Goal: Communication & Community: Connect with others

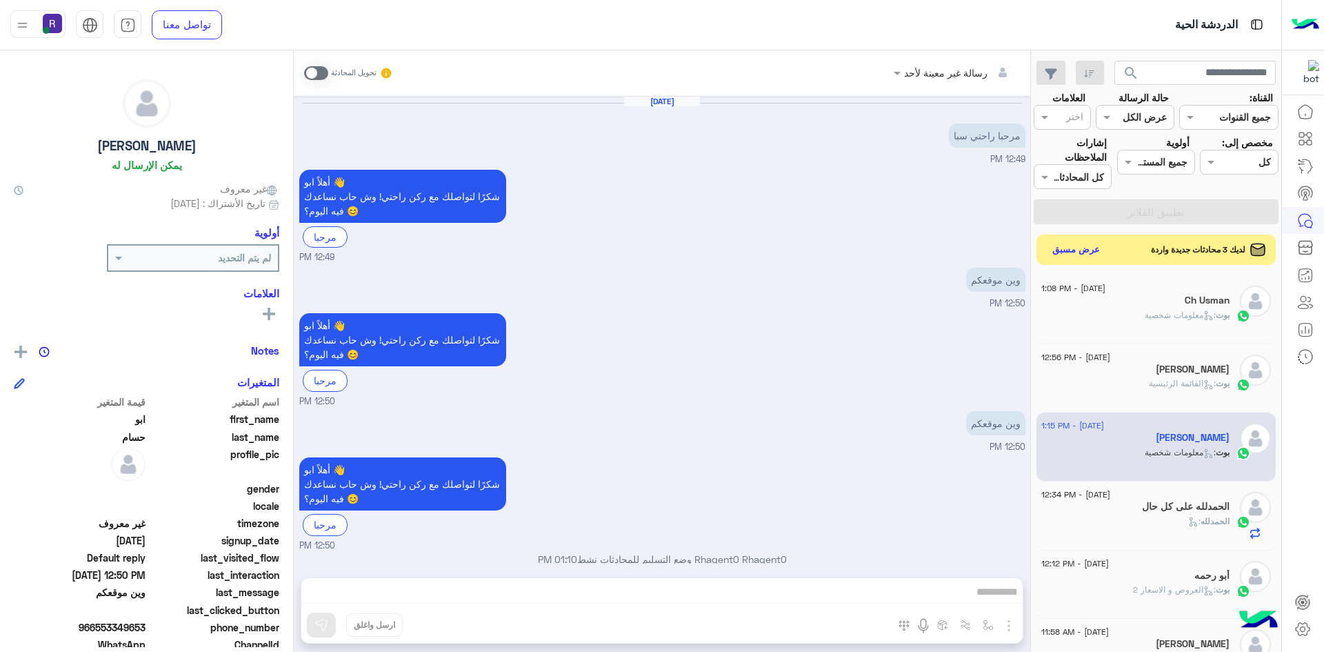
scroll to position [792, 0]
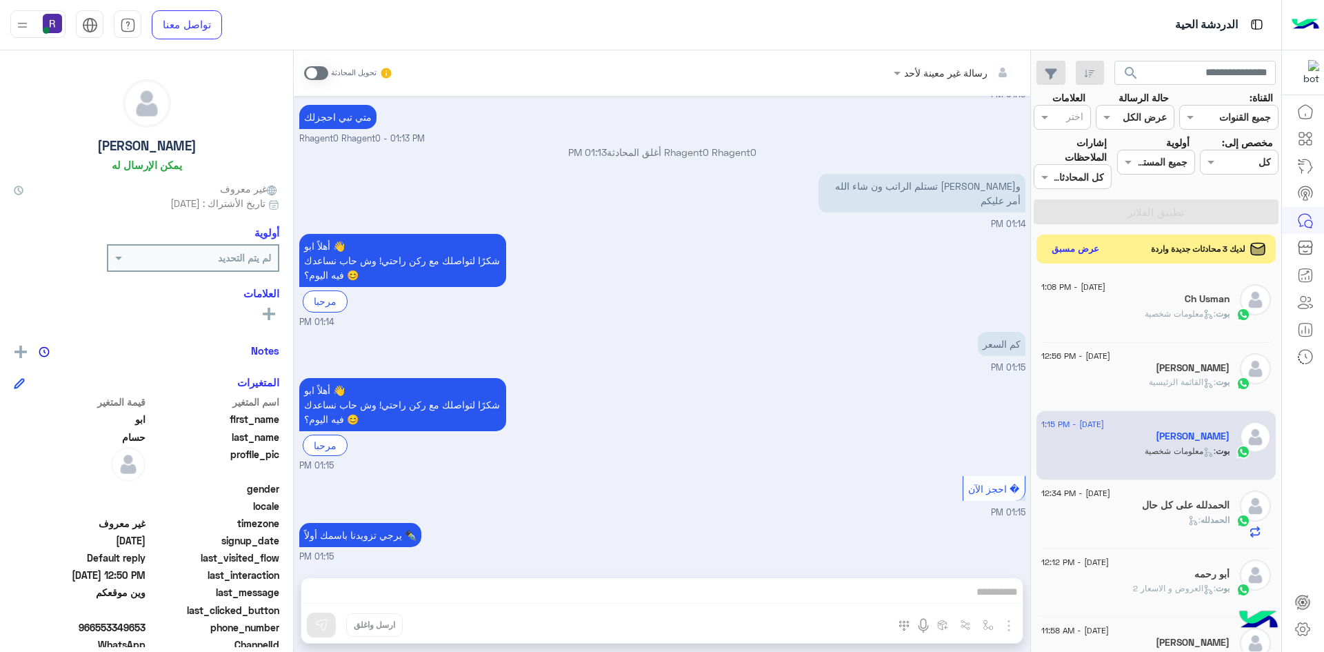
click at [1075, 246] on button "عرض مسبق" at bounding box center [1076, 249] width 58 height 19
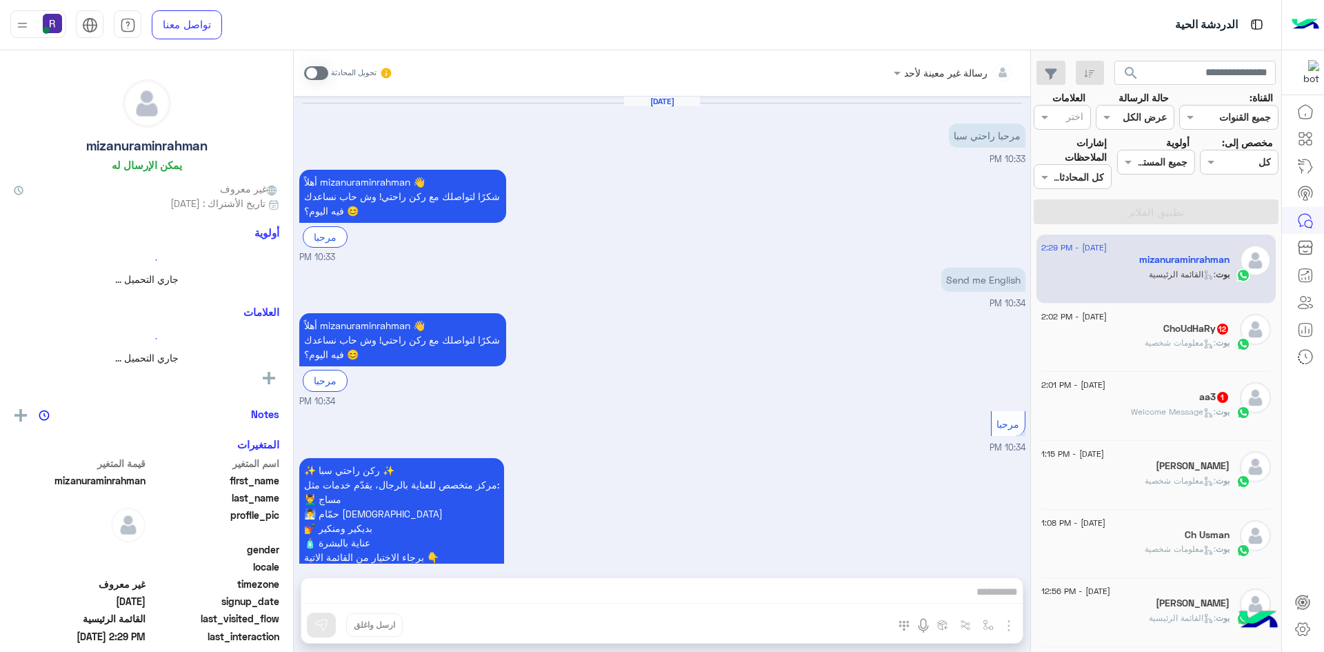
scroll to position [991, 0]
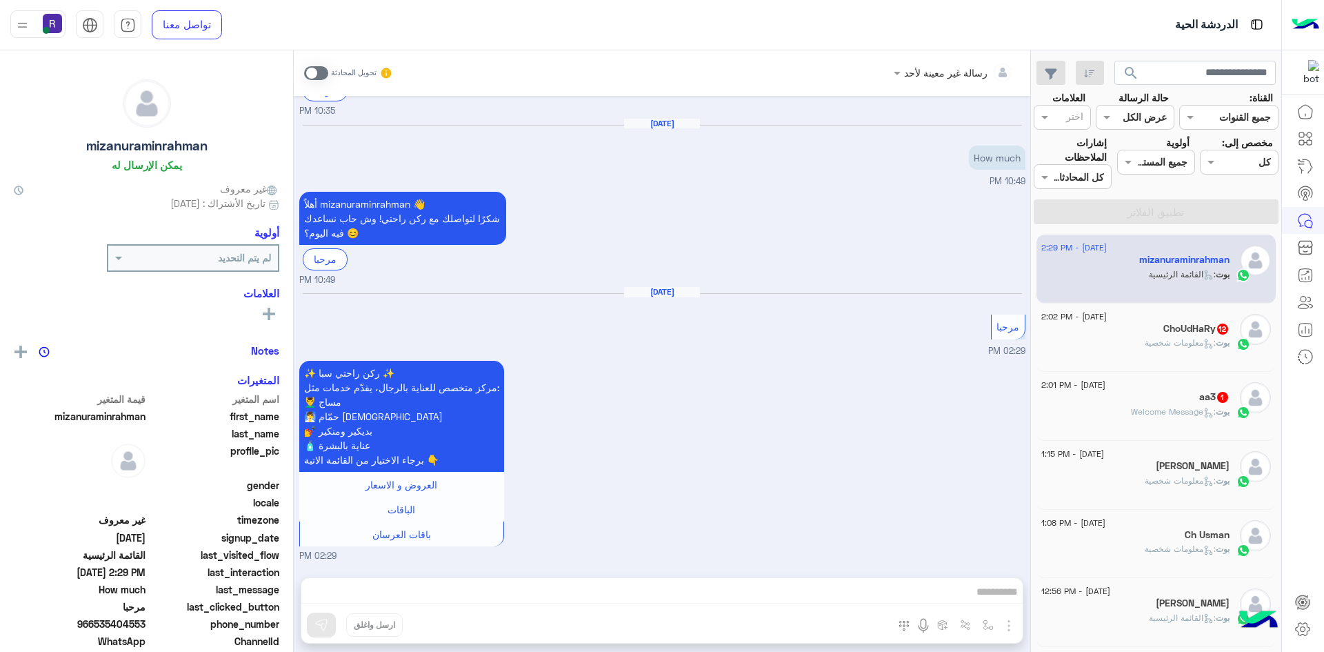
click at [1105, 360] on div "بوت : معلومات شخصية" at bounding box center [1135, 349] width 188 height 24
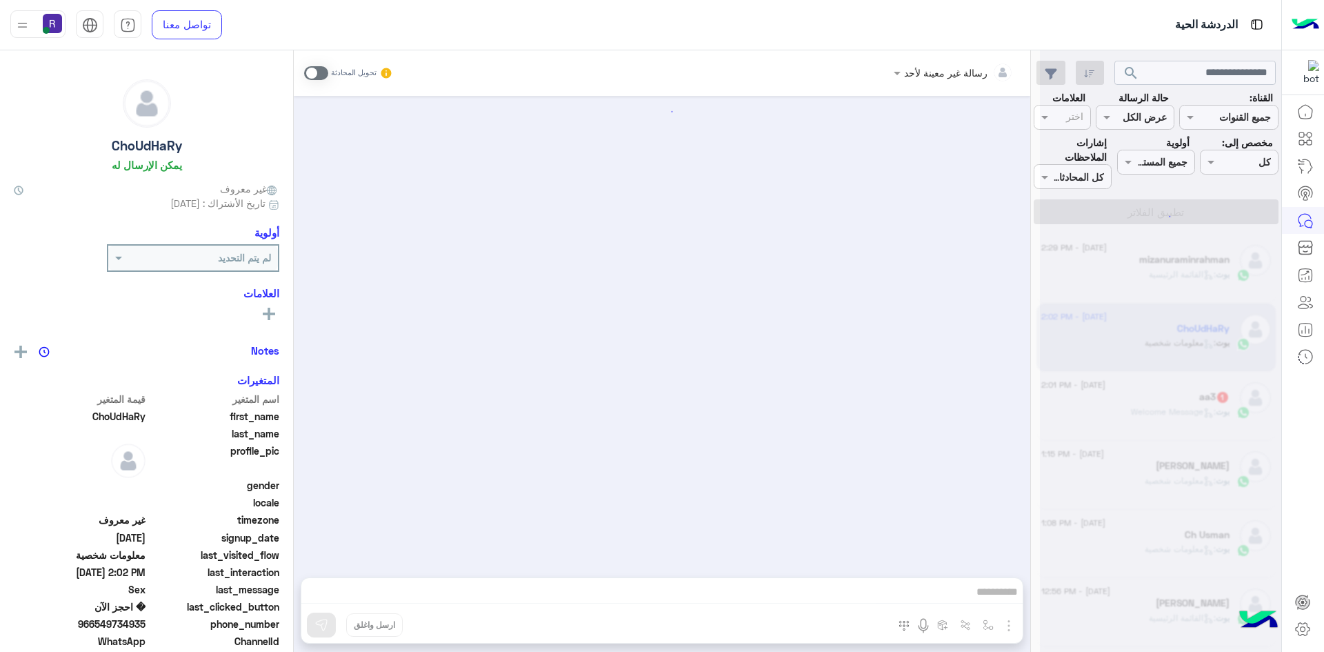
scroll to position [1783, 0]
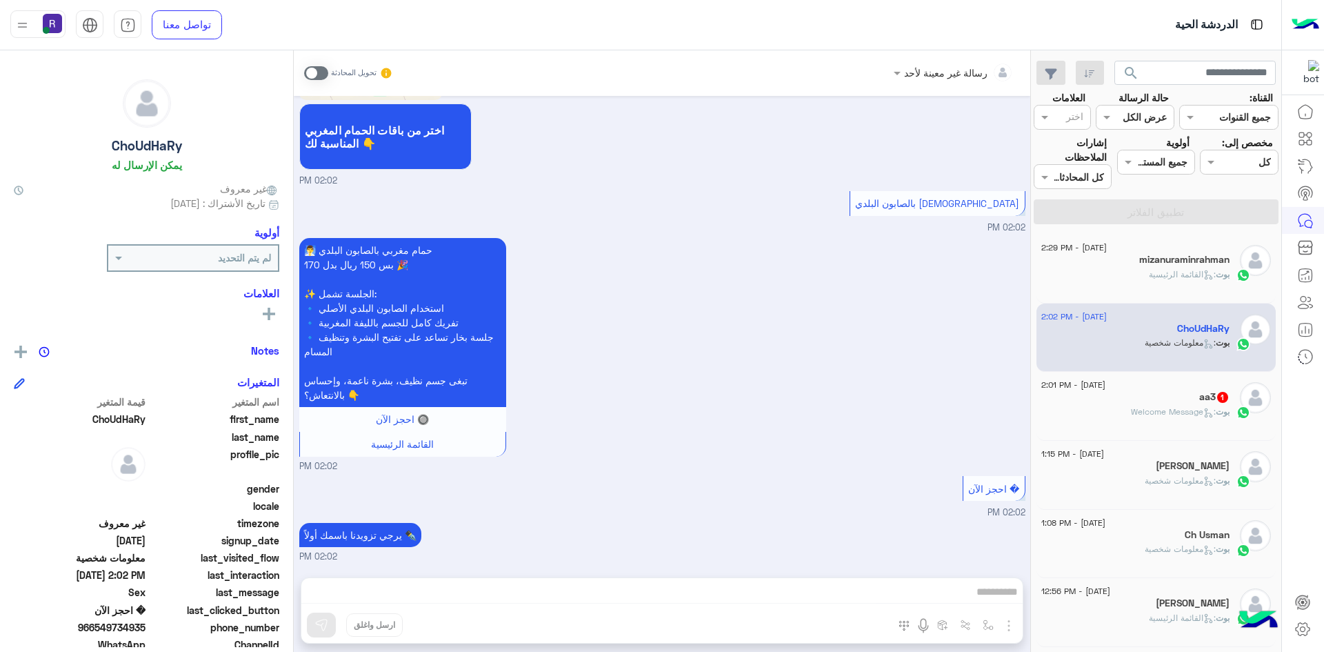
click at [1121, 408] on div "بوت : Welcome Message" at bounding box center [1135, 418] width 188 height 24
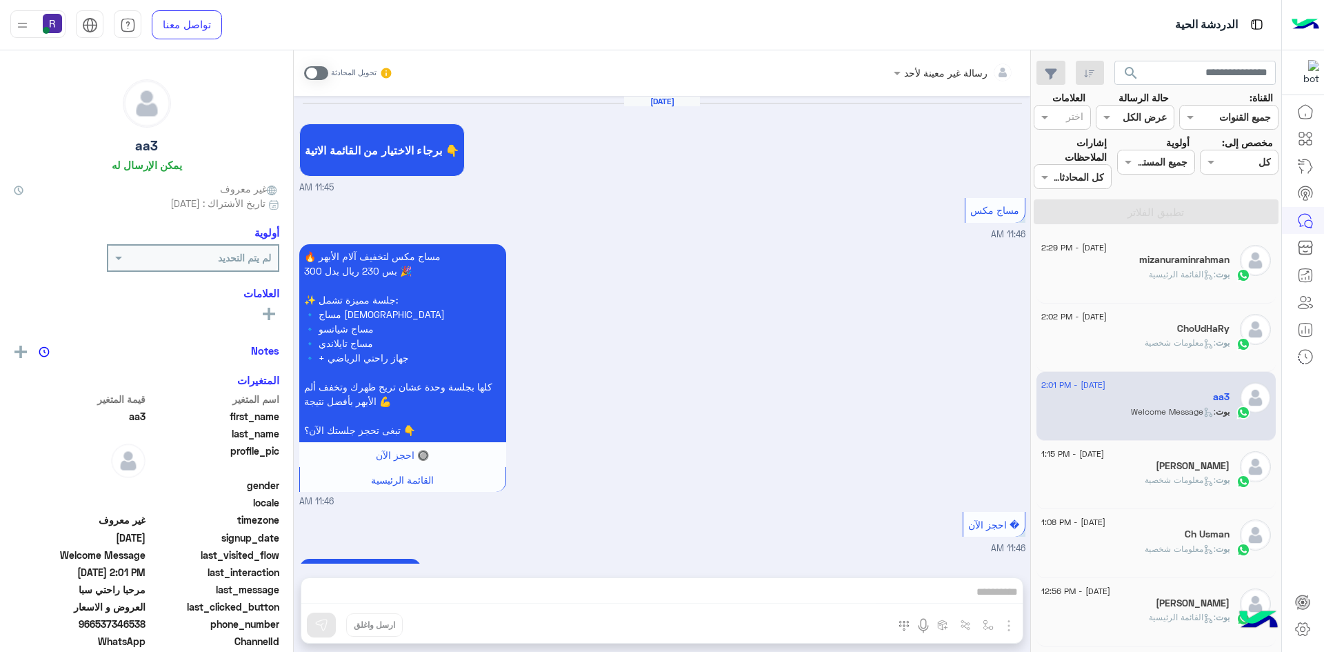
scroll to position [1041, 0]
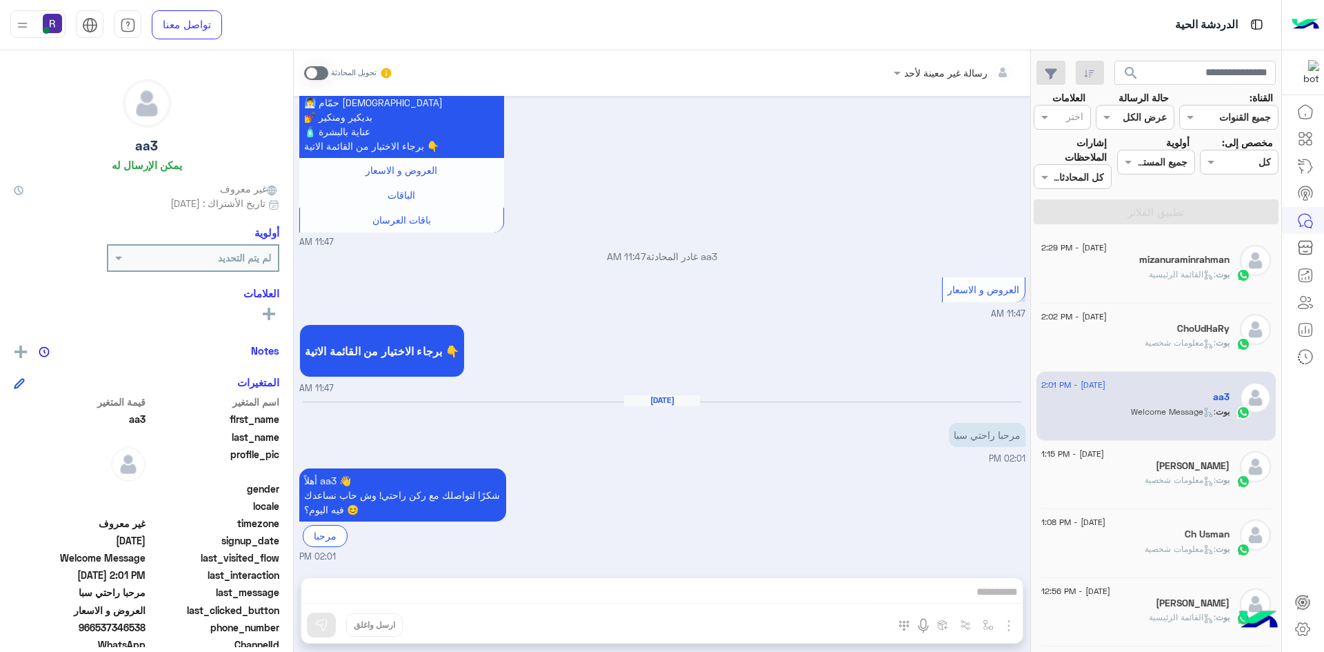
click at [1145, 475] on span "بوت : معلومات شخصية" at bounding box center [1187, 480] width 85 height 10
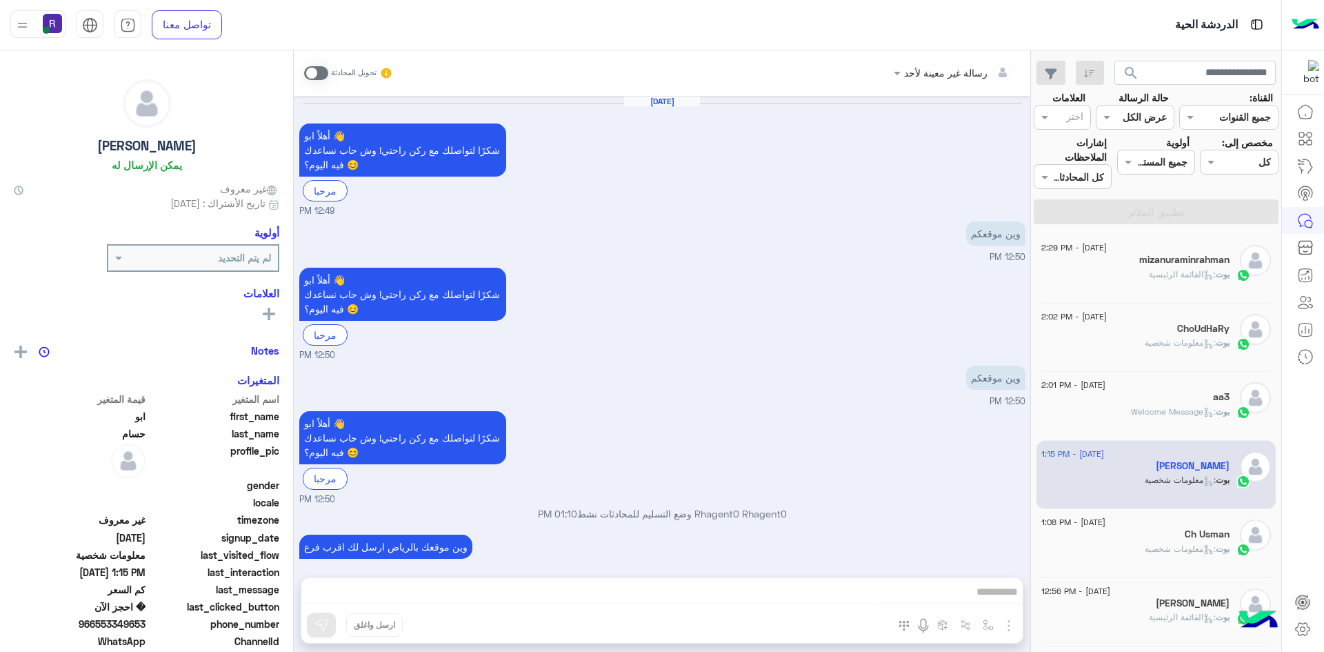
scroll to position [746, 0]
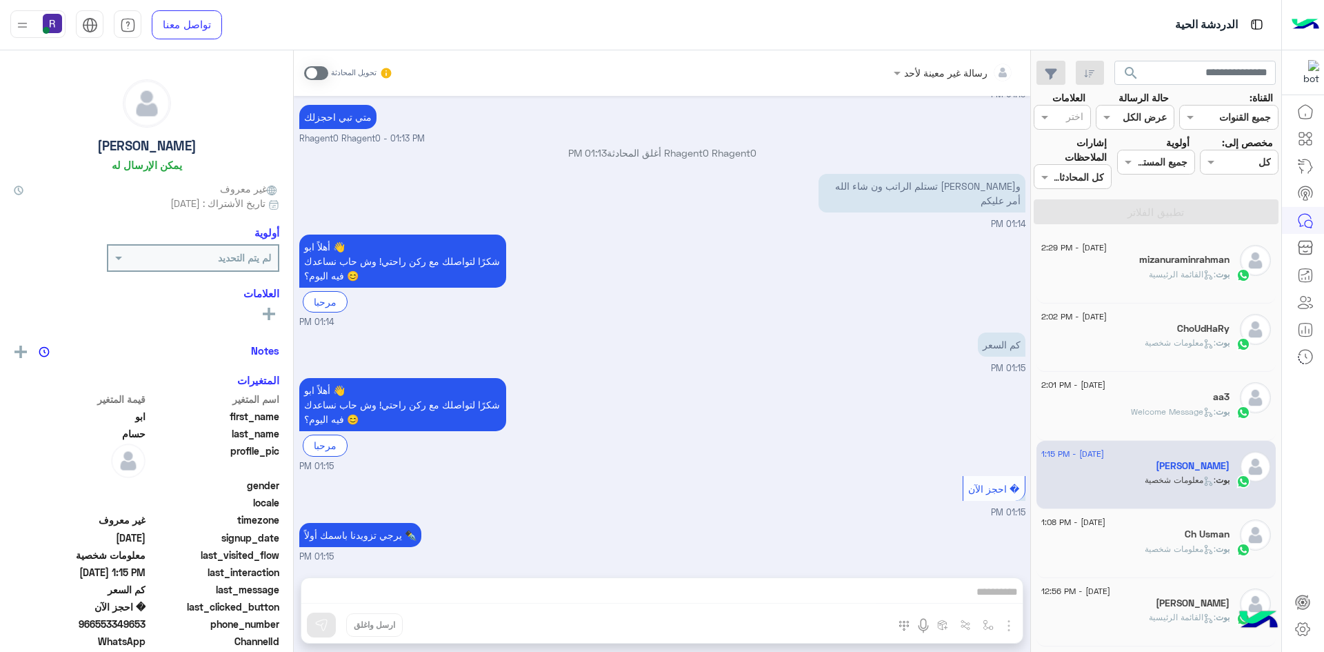
click at [1137, 530] on div "Ch Usman" at bounding box center [1135, 535] width 188 height 14
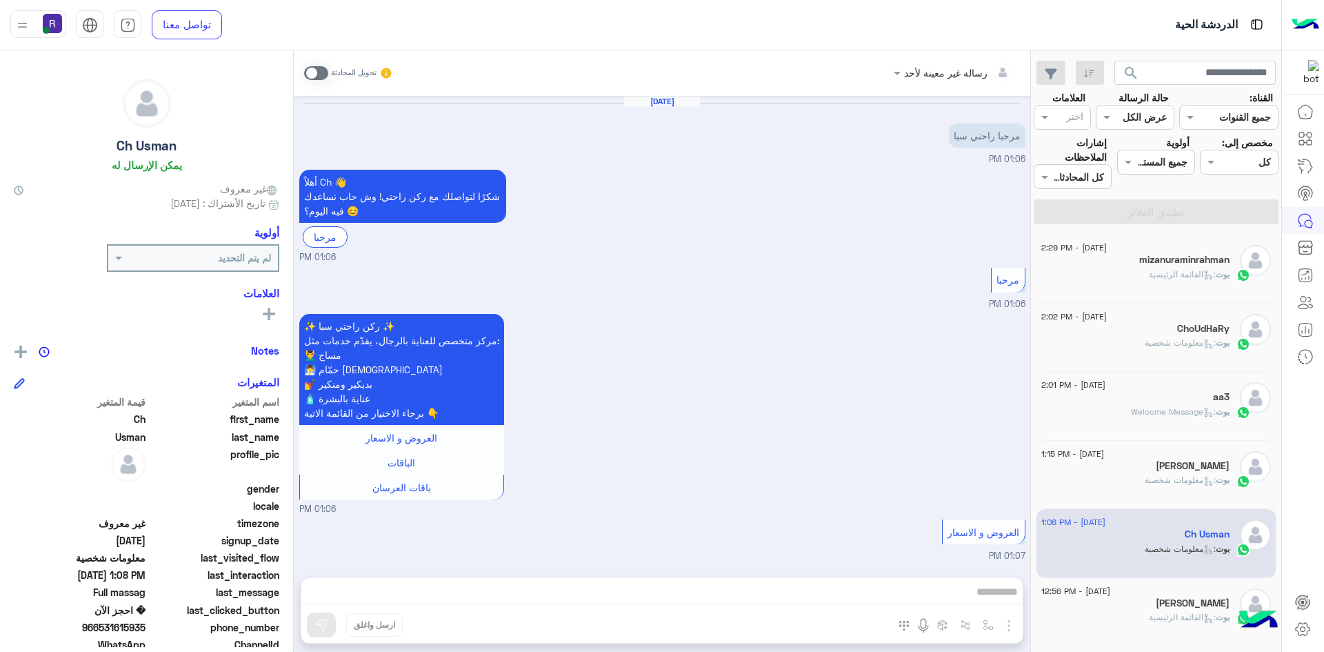
scroll to position [1323, 0]
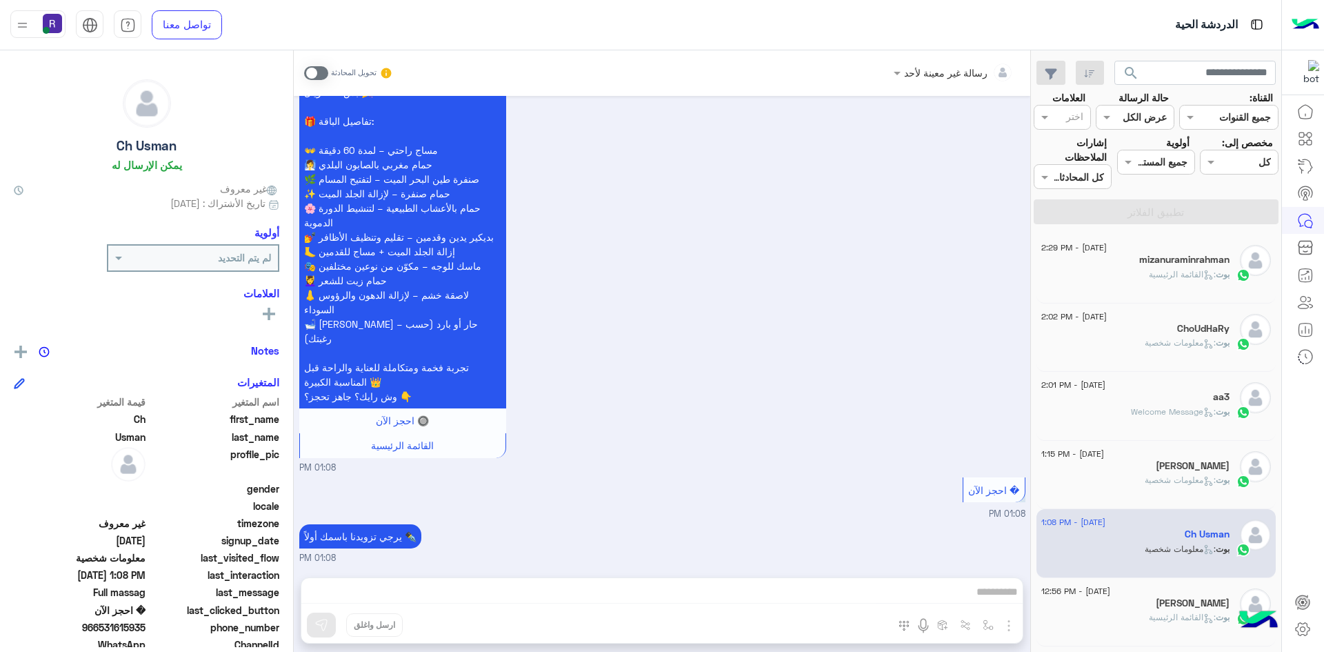
click at [1159, 269] on span "بوت : القائمة الرئيسية" at bounding box center [1189, 274] width 81 height 10
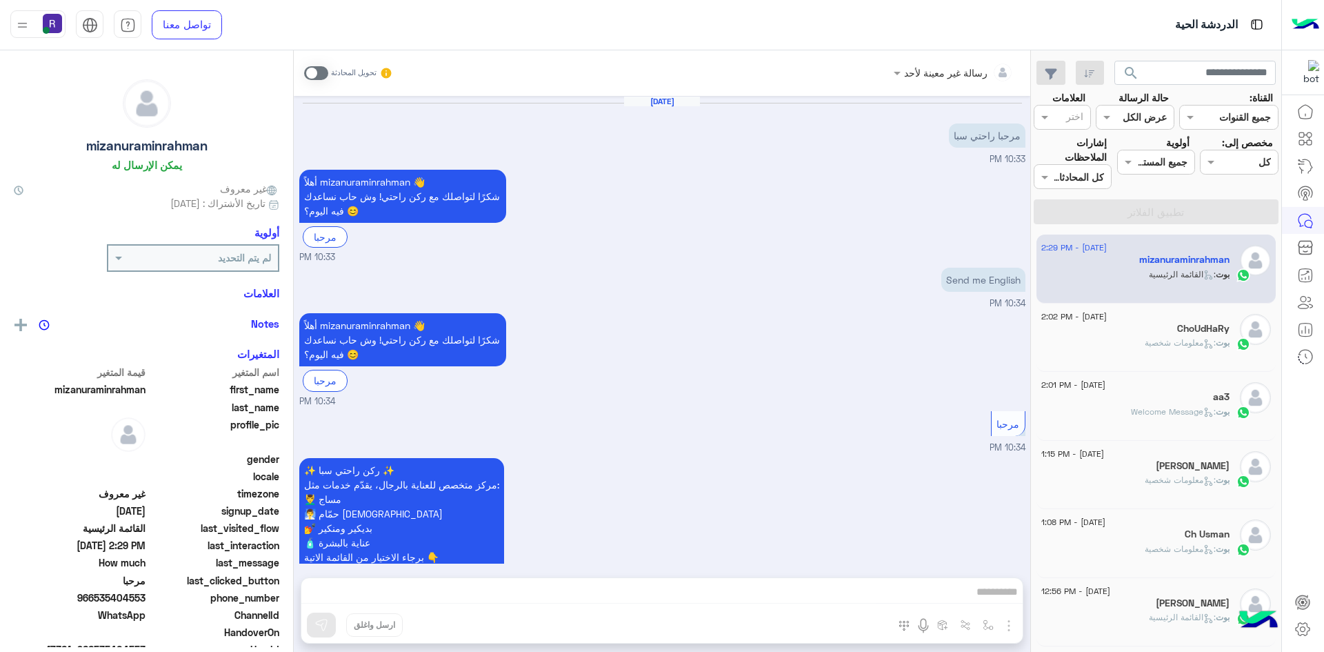
scroll to position [991, 0]
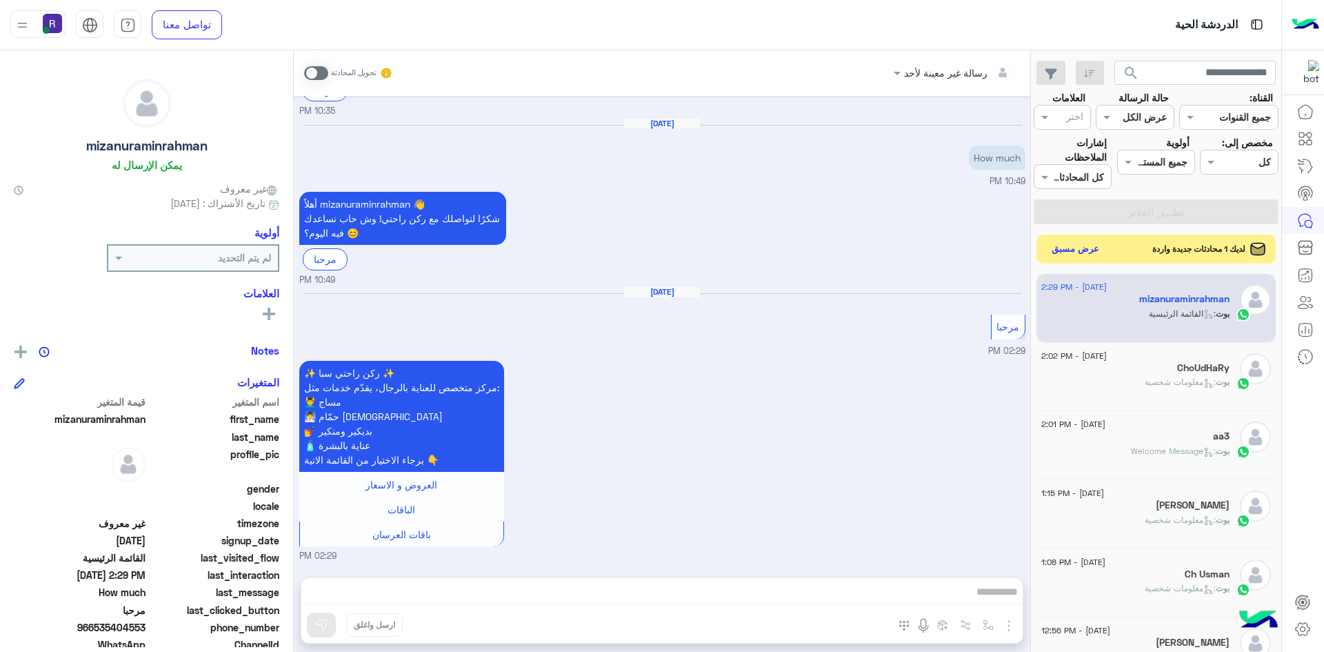
click at [1054, 248] on button "عرض مسبق" at bounding box center [1076, 249] width 58 height 19
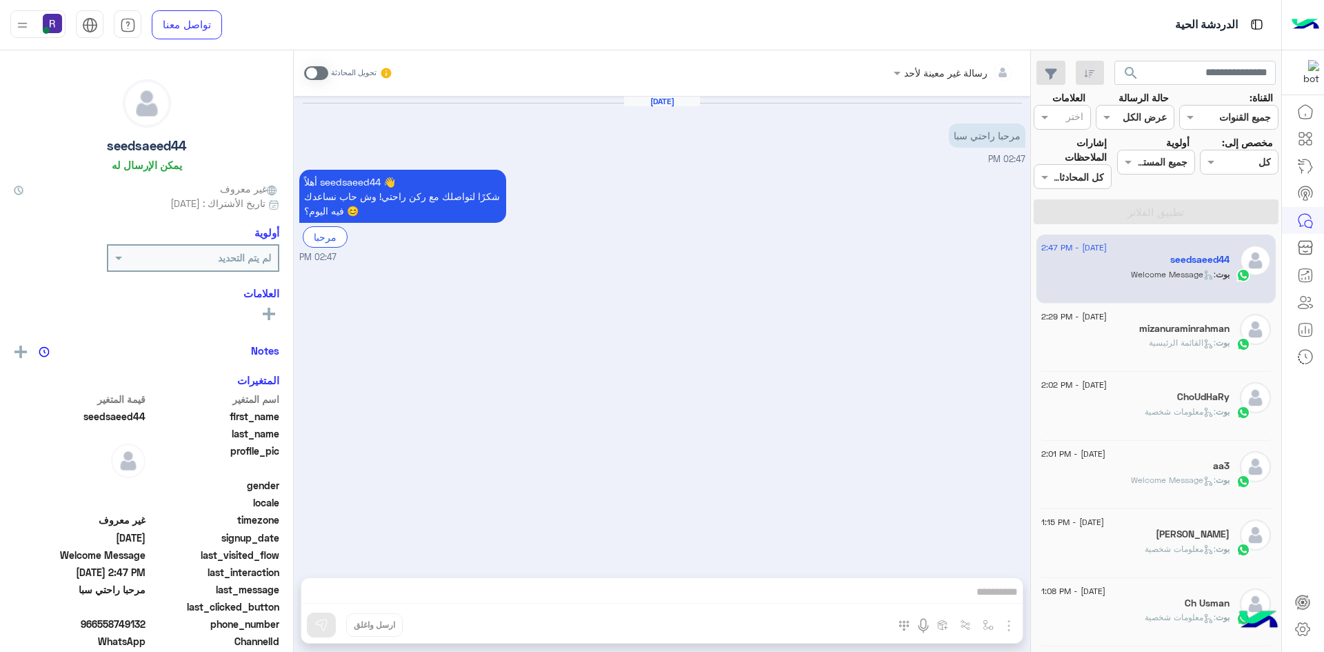
click at [1151, 334] on h5 "mizanuraminrahman" at bounding box center [1184, 329] width 90 height 12
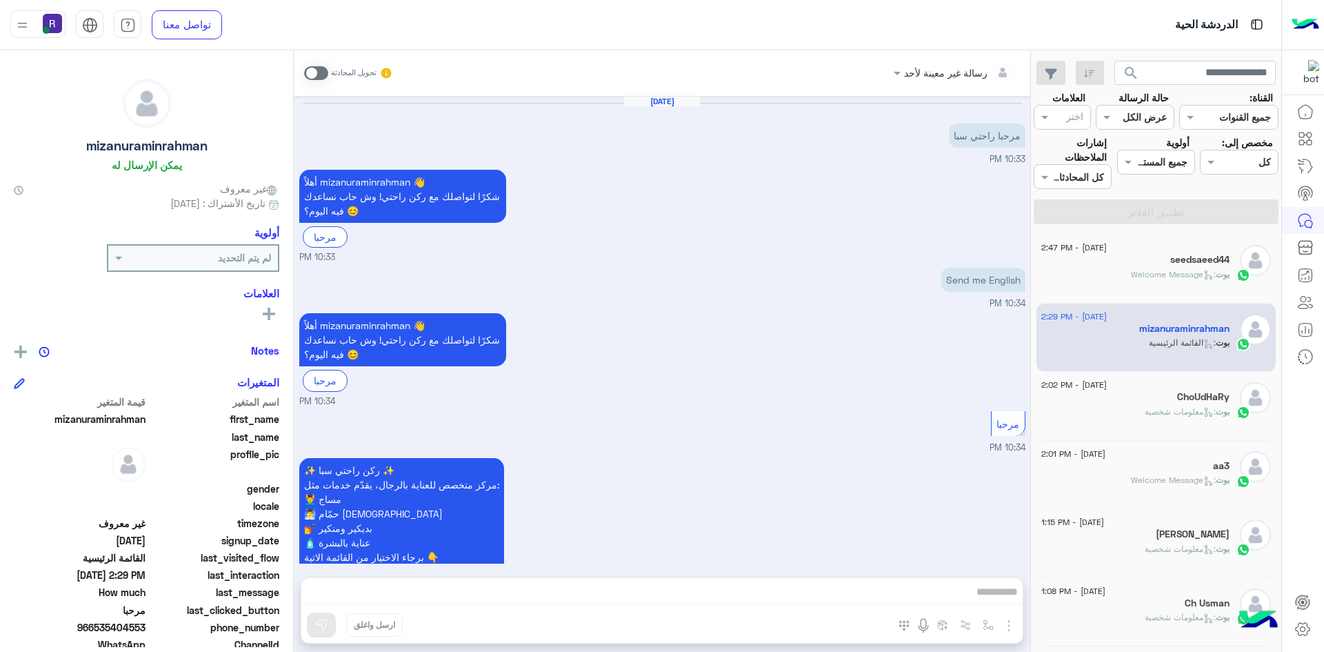
scroll to position [991, 0]
